Goal: Task Accomplishment & Management: Use online tool/utility

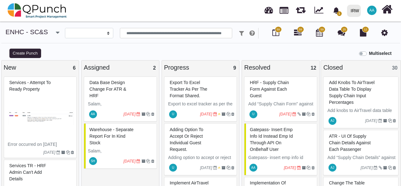
select select
click at [388, 13] on icon at bounding box center [386, 9] width 11 height 12
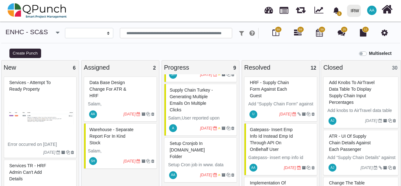
select select "**********"
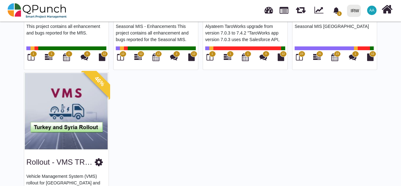
scroll to position [481, 0]
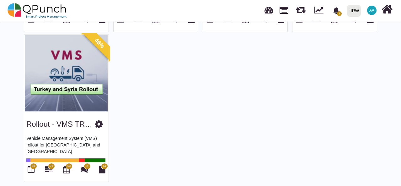
click at [64, 81] on img at bounding box center [66, 73] width 84 height 78
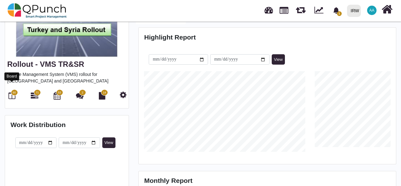
scroll to position [80, 85]
click at [12, 92] on icon at bounding box center [11, 96] width 7 height 8
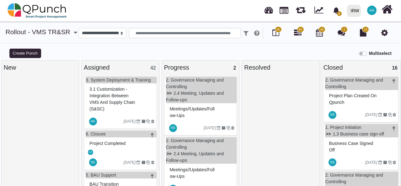
select select
click at [121, 99] on span "3.1 Customization - Integration between VMS and Supply Chain (S&SC)" at bounding box center [112, 99] width 46 height 25
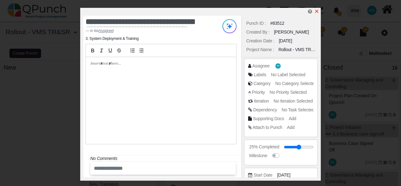
click at [317, 13] on icon "x" at bounding box center [316, 11] width 3 height 3
